Goal: Task Accomplishment & Management: Manage account settings

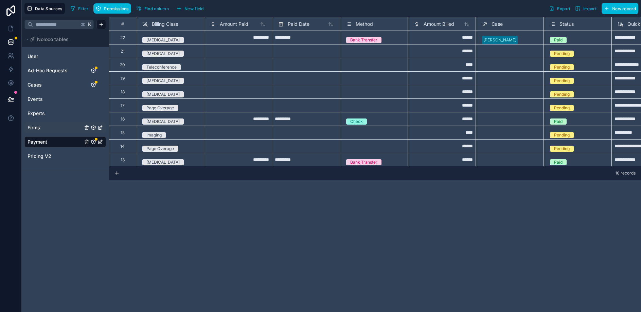
click at [37, 128] on span "Firms" at bounding box center [34, 127] width 13 height 7
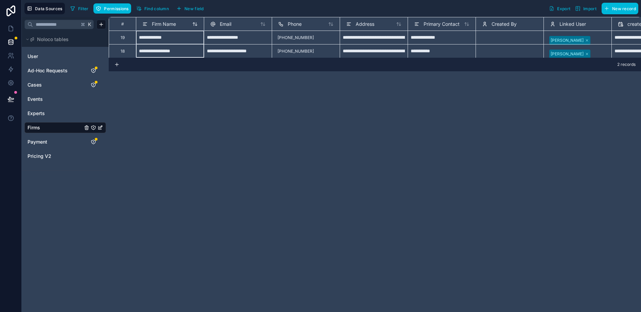
click at [168, 22] on span "Firm Name" at bounding box center [164, 24] width 24 height 7
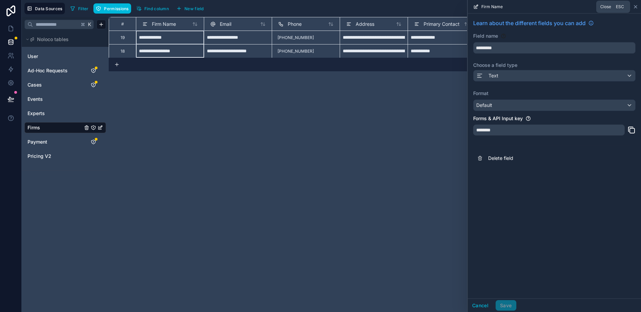
click at [612, 7] on icon at bounding box center [635, 6] width 5 height 5
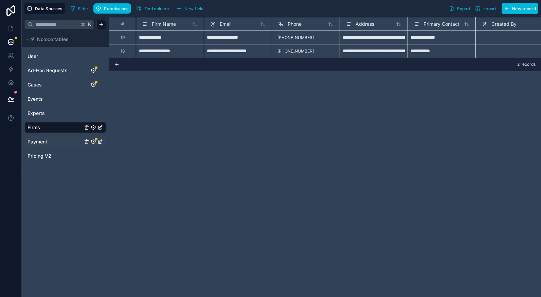
click at [46, 140] on span "Payment" at bounding box center [38, 142] width 20 height 7
click at [49, 142] on link "Payment" at bounding box center [55, 142] width 55 height 7
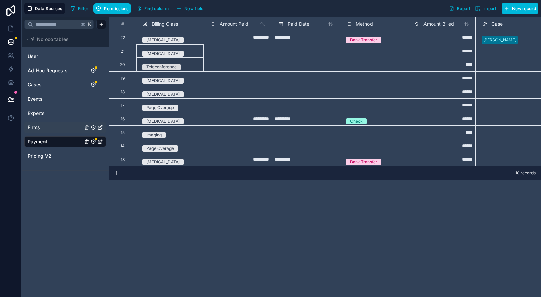
scroll to position [0, 0]
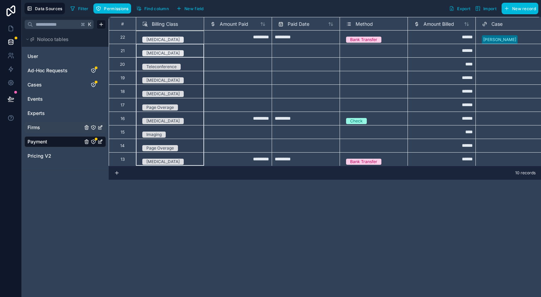
drag, startPoint x: 176, startPoint y: 54, endPoint x: 177, endPoint y: 166, distance: 112.1
click at [177, 166] on div "# Billing Class Amount Paid Paid Date Method Amount Billed Case Status 22 [MEDI…" at bounding box center [325, 91] width 432 height 149
click at [194, 190] on div "Delete rows 2 to 10" at bounding box center [202, 189] width 48 height 7
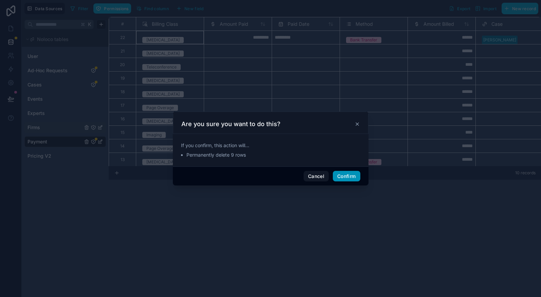
click at [341, 178] on button "Confirm" at bounding box center [346, 176] width 27 height 11
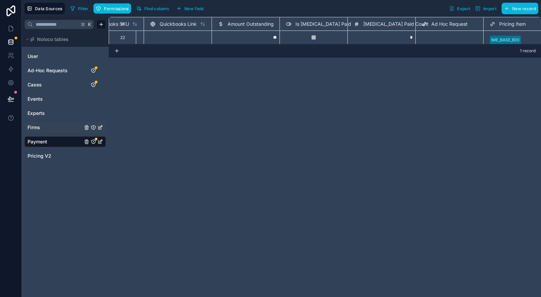
scroll to position [0, 597]
click at [50, 124] on div "Firms" at bounding box center [64, 127] width 81 height 11
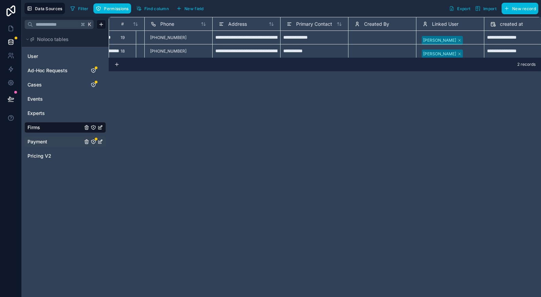
scroll to position [0, 270]
